Goal: Information Seeking & Learning: Learn about a topic

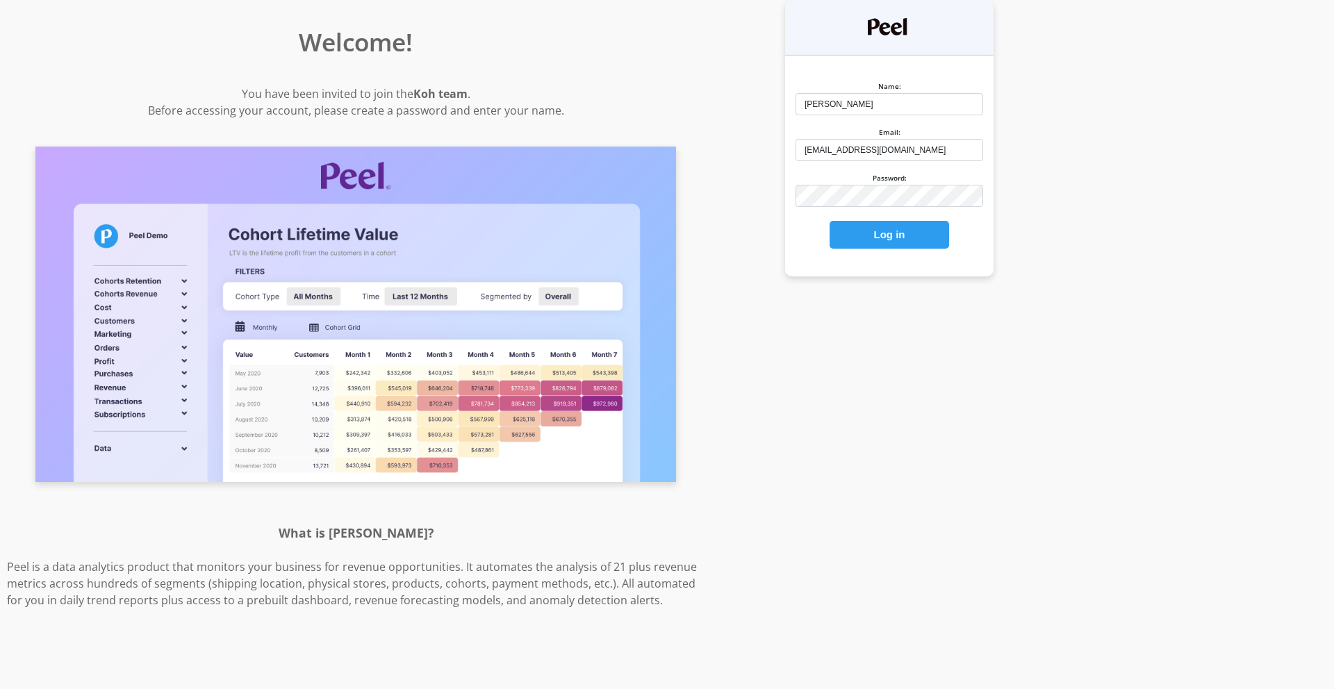
click at [879, 227] on button "Log in" at bounding box center [888, 235] width 119 height 28
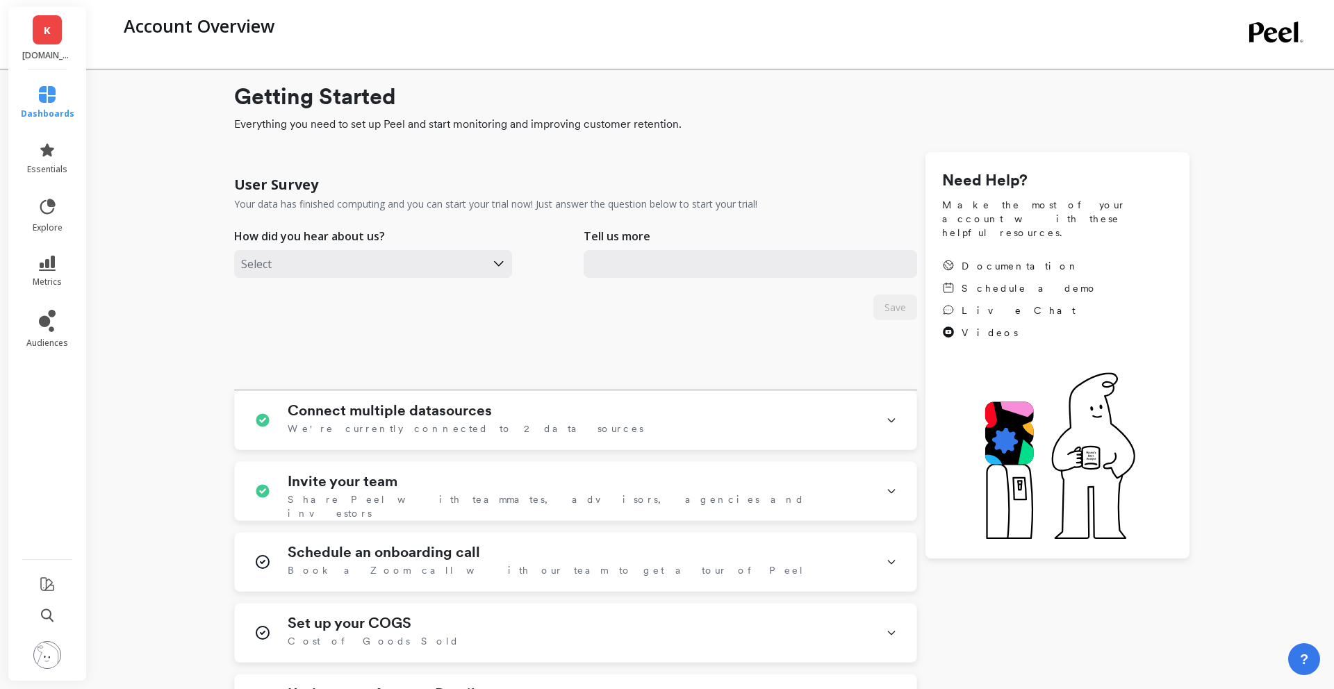
type input "[EMAIL_ADDRESS][DOMAIN_NAME]"
click at [43, 156] on icon at bounding box center [47, 150] width 17 height 17
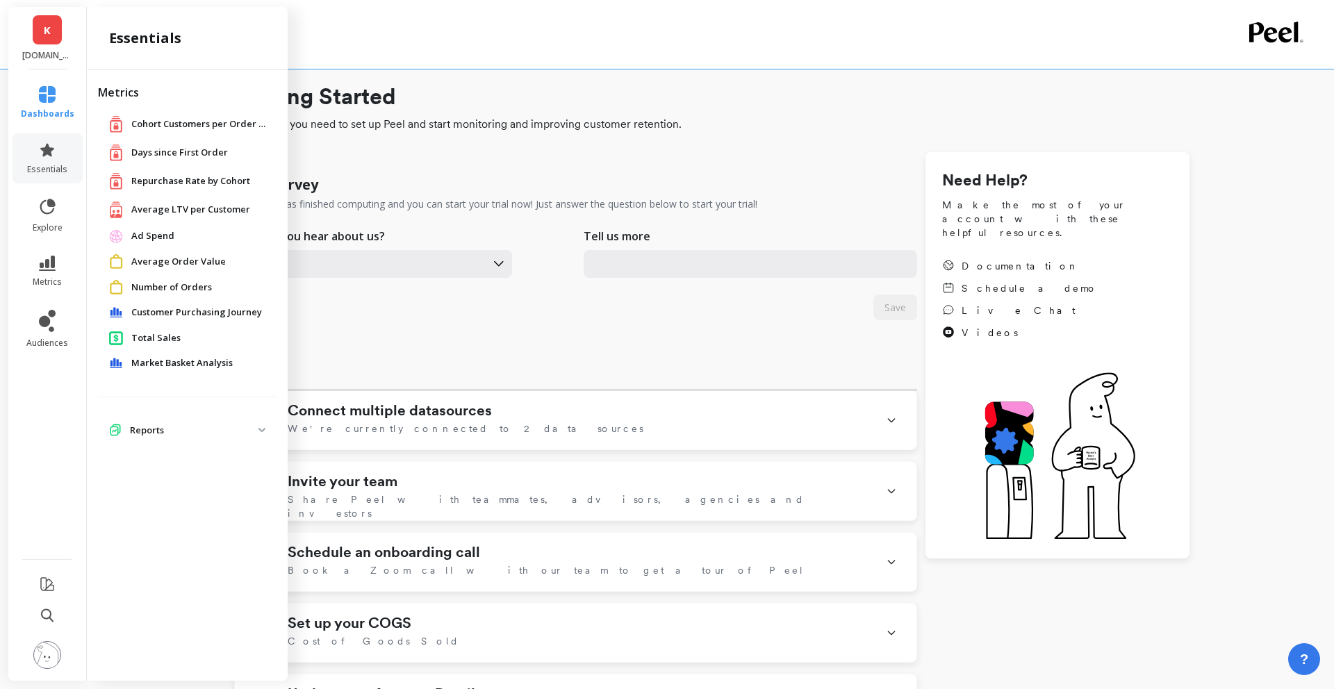
click at [201, 152] on span "Days since First Order" at bounding box center [179, 153] width 97 height 14
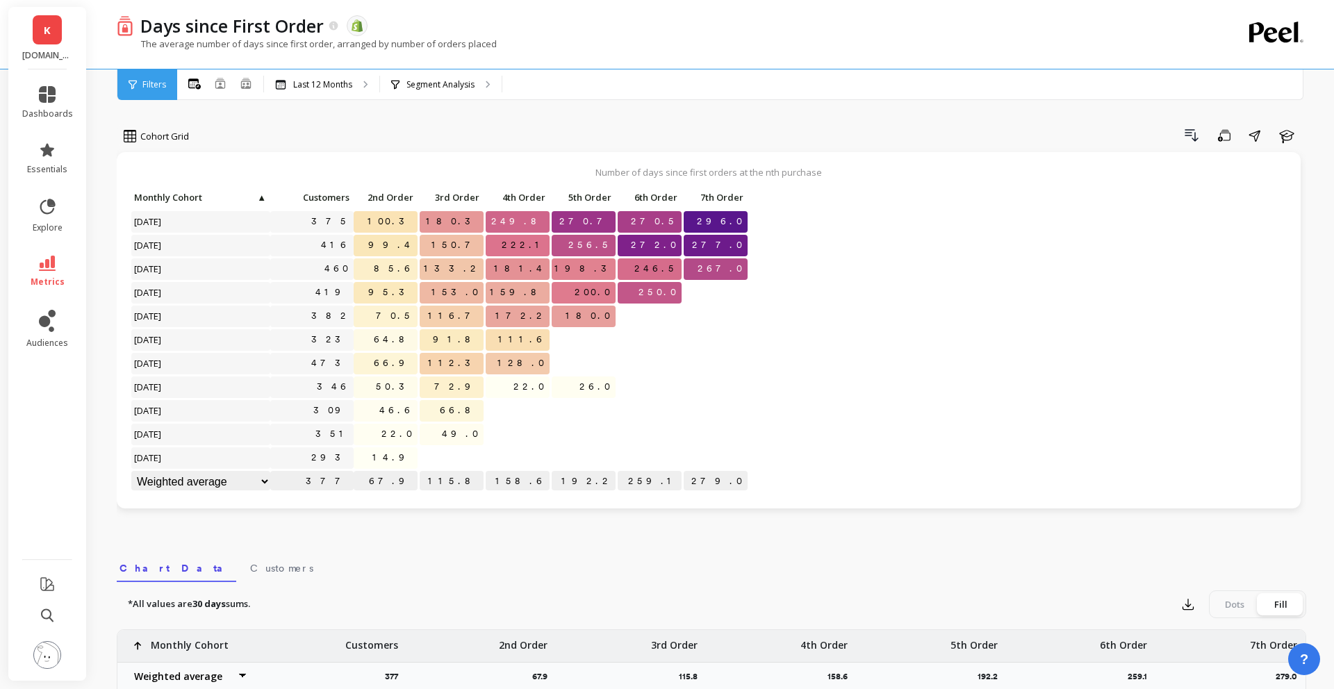
click at [438, 542] on div "Cohort Grid Drill Down Save Share Learn Number of days since first orders at th…" at bounding box center [711, 581] width 1189 height 1050
click at [49, 101] on icon at bounding box center [47, 94] width 17 height 17
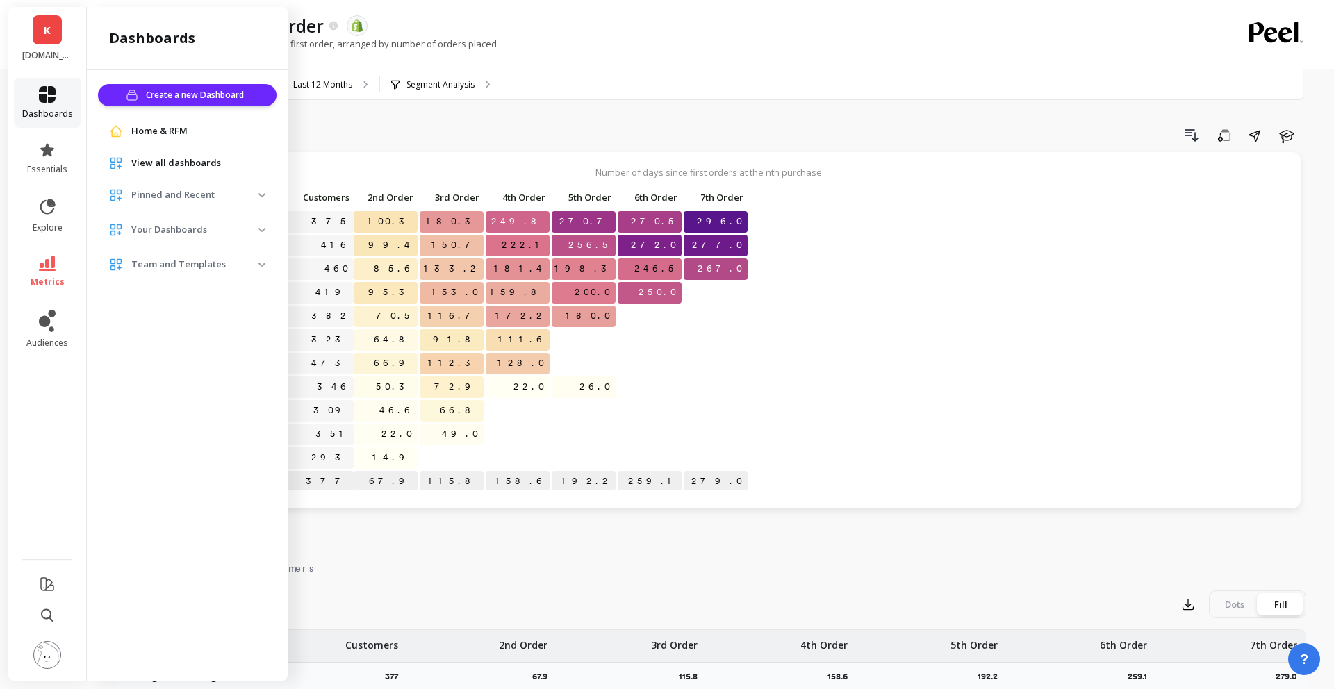
click at [39, 94] on icon at bounding box center [47, 94] width 17 height 17
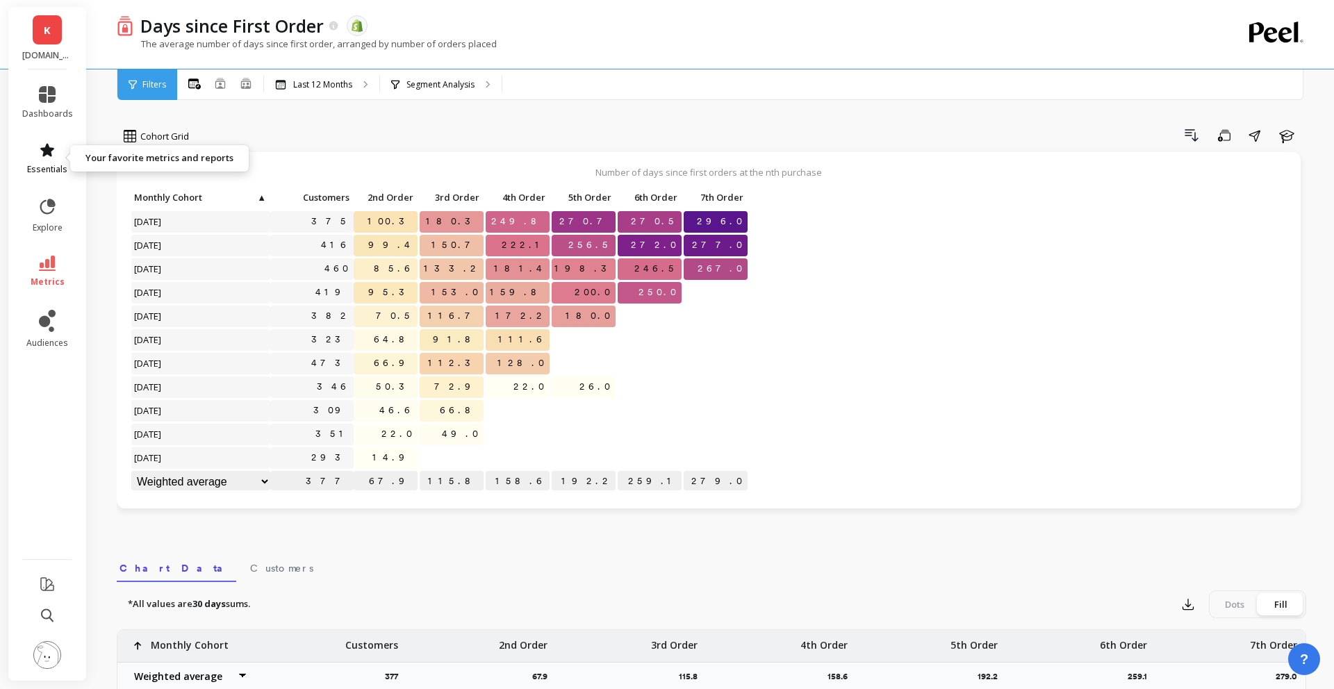
click at [51, 164] on span "essentials" at bounding box center [47, 169] width 40 height 11
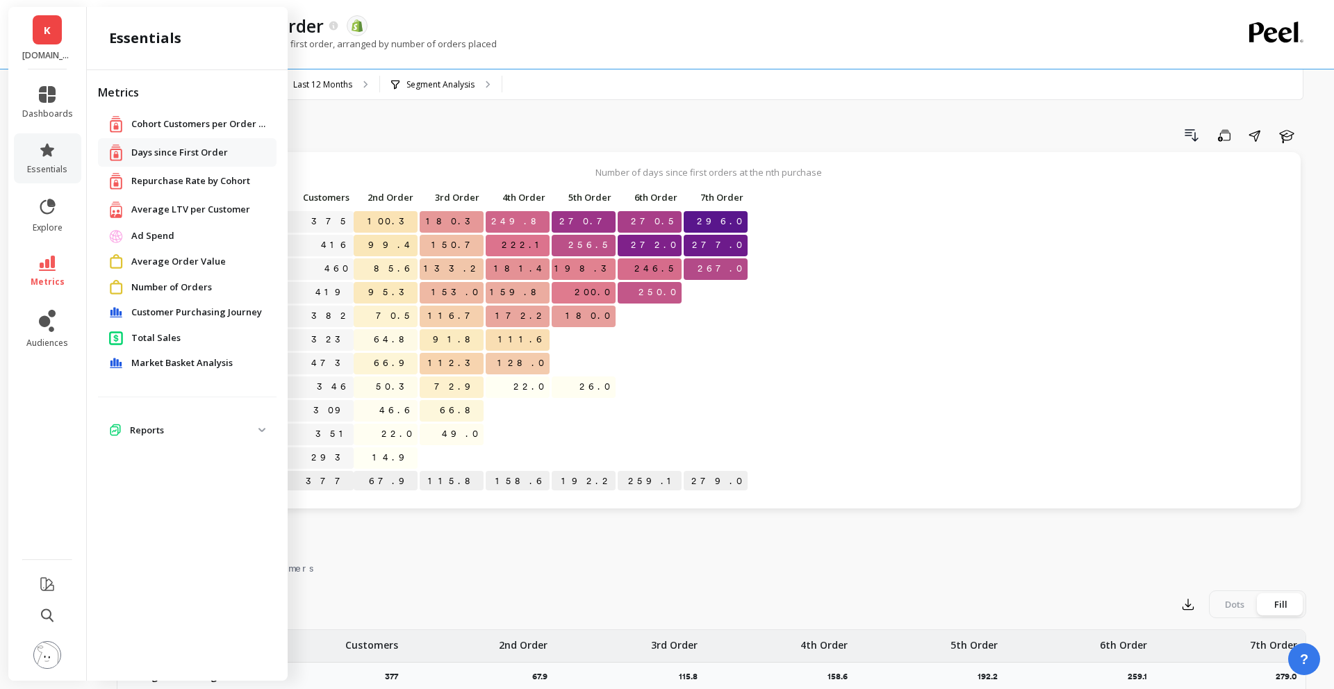
click at [192, 313] on span "Customer Purchasing Journey" at bounding box center [196, 313] width 131 height 14
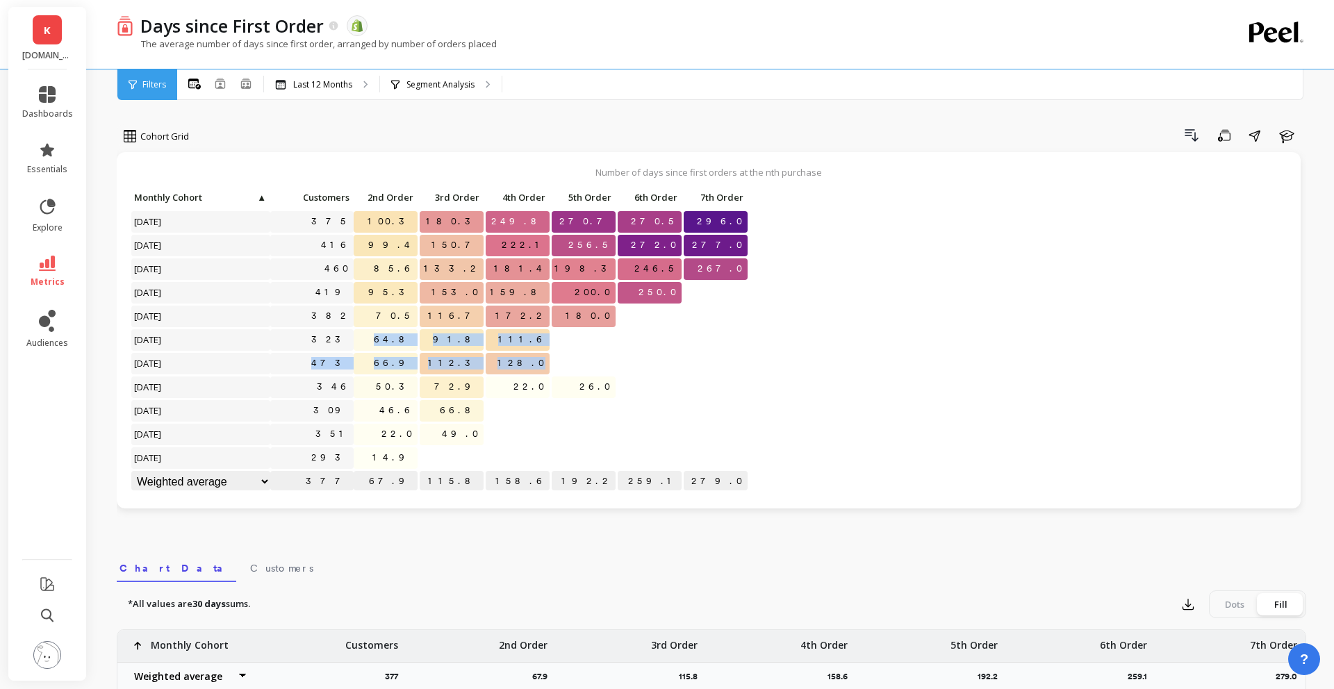
drag, startPoint x: 388, startPoint y: 335, endPoint x: 549, endPoint y: 370, distance: 165.0
click at [549, 370] on div "Click to create an audience 375 100.3 180.3 249.8 270.7 270.5 296.0 Click to cr…" at bounding box center [440, 341] width 618 height 307
click at [390, 351] on div "64.8" at bounding box center [386, 341] width 66 height 24
drag, startPoint x: 544, startPoint y: 365, endPoint x: 328, endPoint y: 335, distance: 218.0
click at [328, 336] on div "Click to create an audience 375 100.3 180.3 249.8 270.7 270.5 296.0 Click to cr…" at bounding box center [440, 341] width 618 height 307
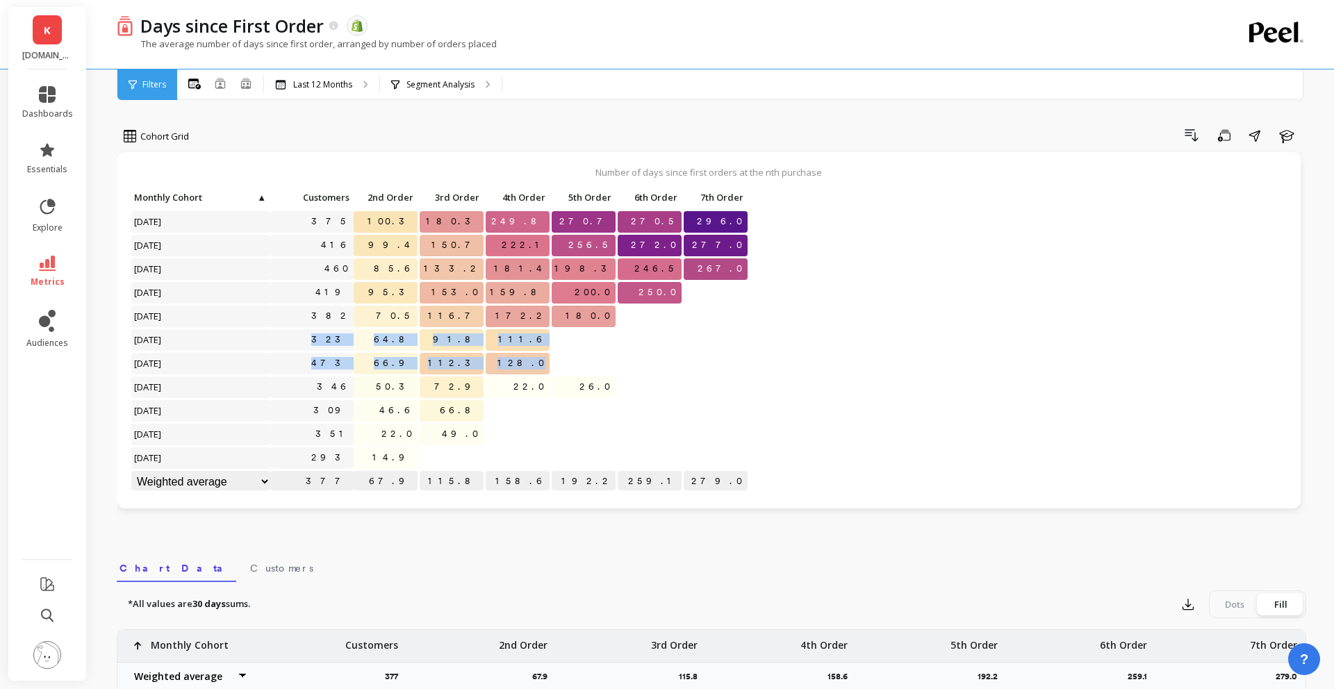
click at [368, 344] on p "64.8" at bounding box center [386, 339] width 64 height 21
click at [39, 106] on link "dashboards" at bounding box center [47, 102] width 51 height 33
click at [371, 174] on p "Number of days since first orders at the nth purchase" at bounding box center [709, 172] width 1156 height 13
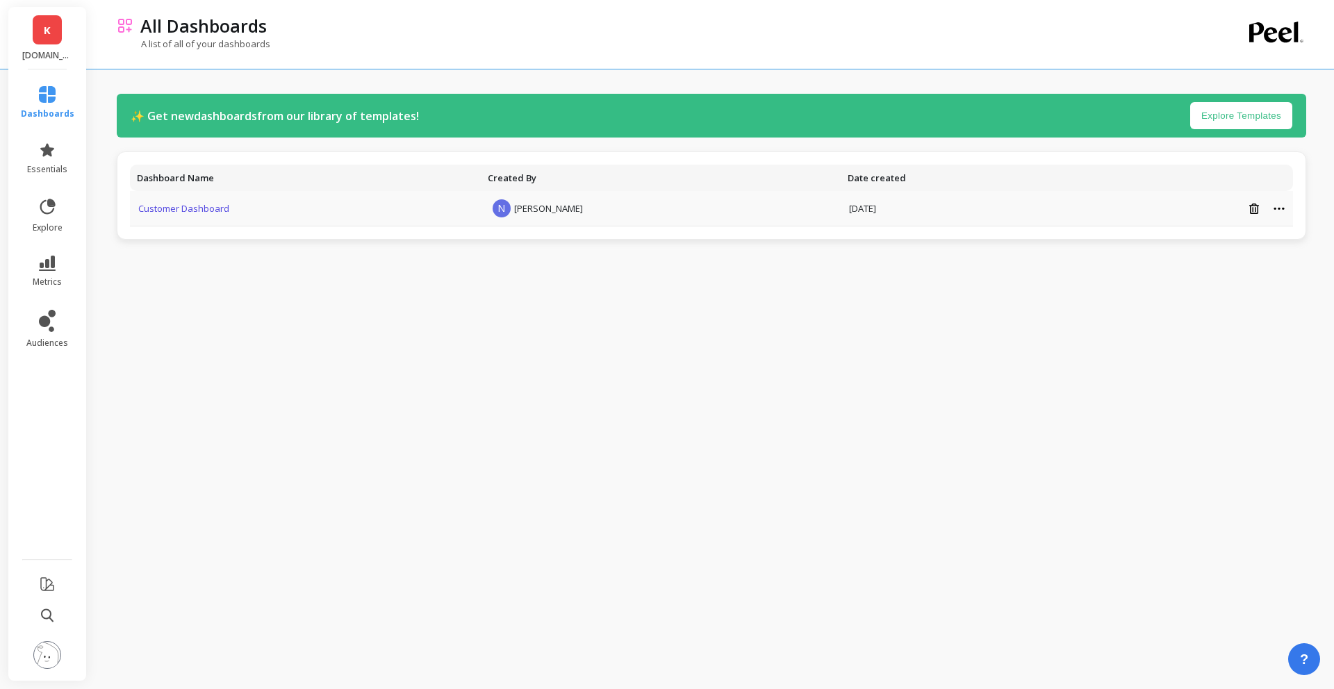
click at [141, 209] on link "Customer Dashboard" at bounding box center [183, 208] width 91 height 13
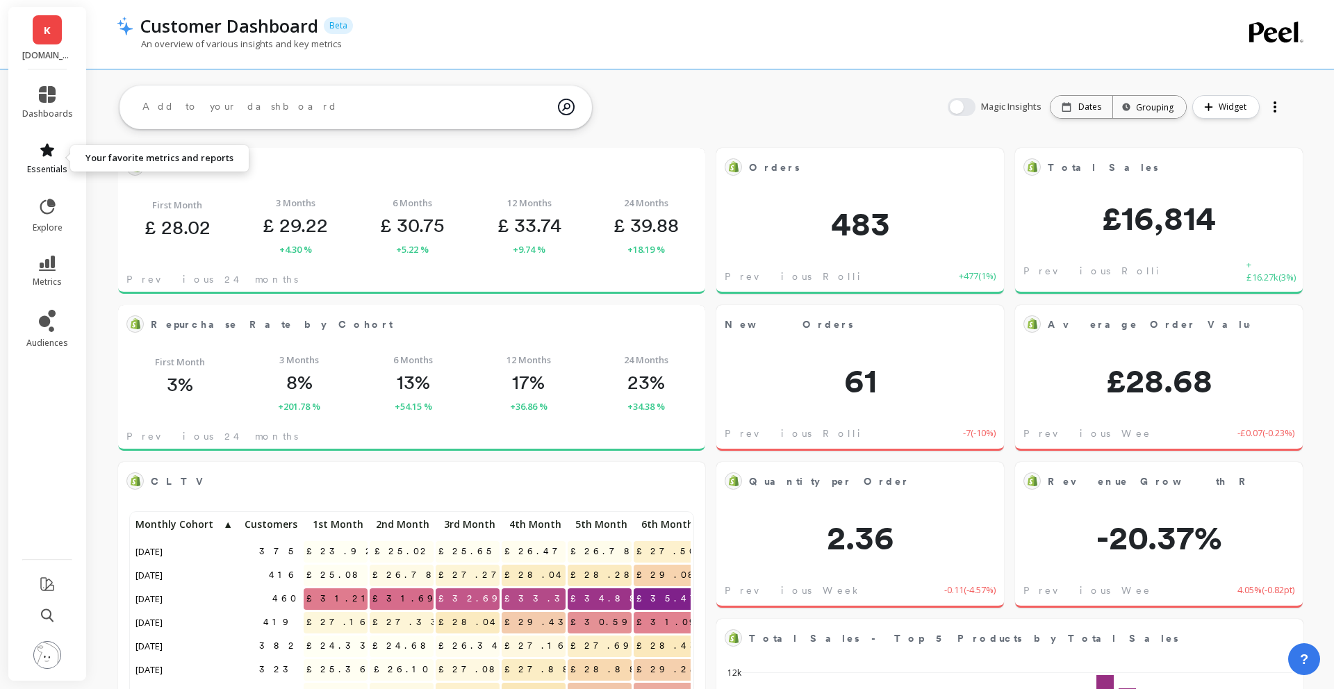
click at [49, 156] on icon at bounding box center [47, 150] width 17 height 17
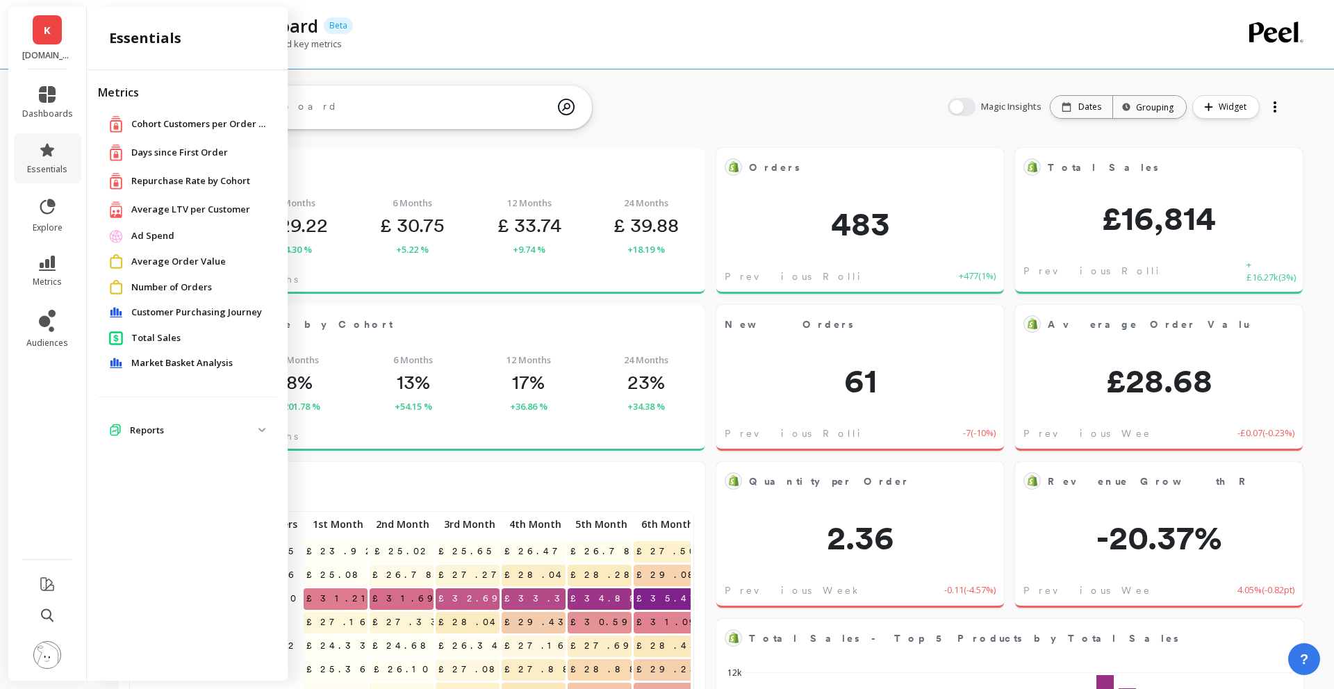
click at [153, 310] on span "Customer Purchasing Journey" at bounding box center [196, 313] width 131 height 14
